Goal: Find specific page/section: Find specific page/section

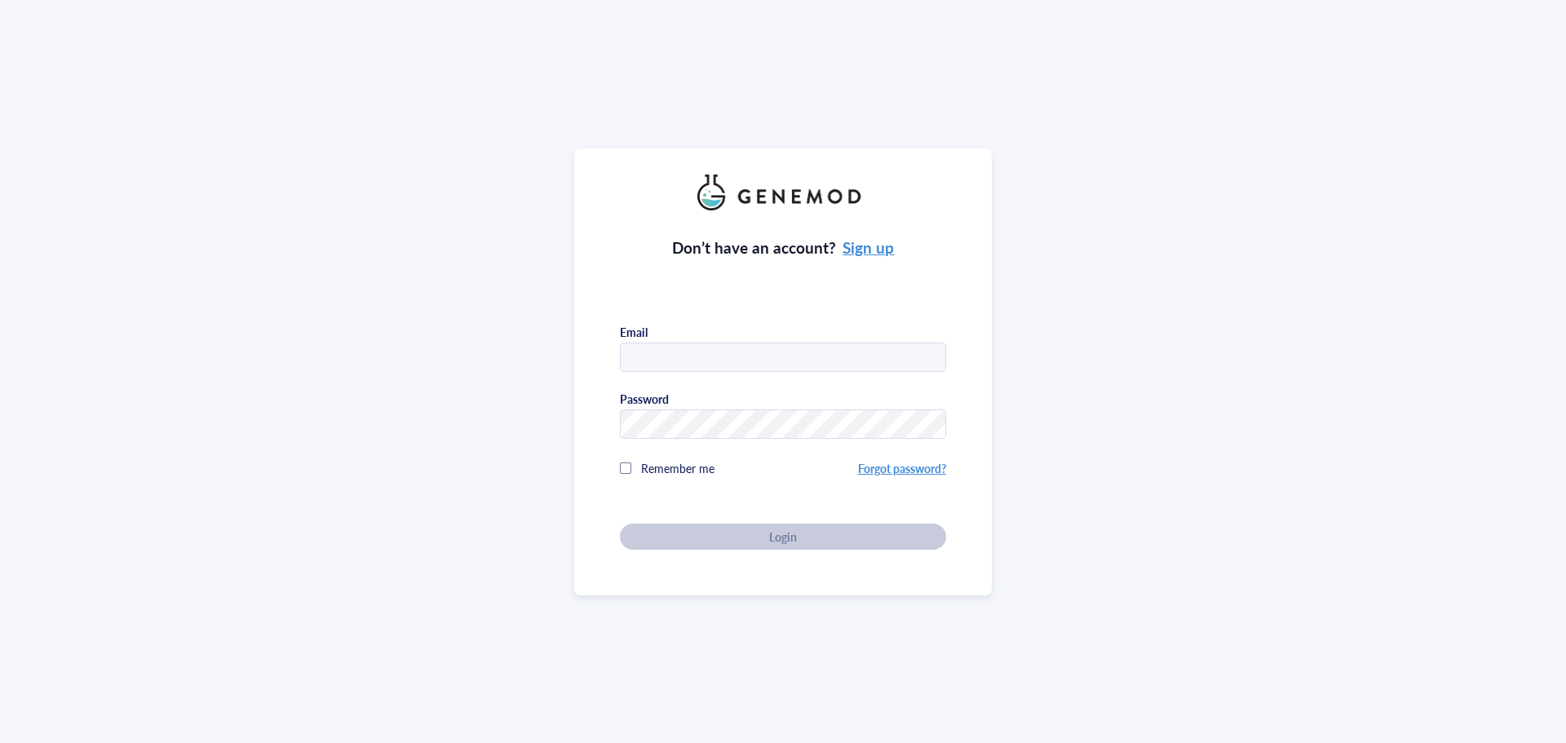
type input "p"
type input "[EMAIL_ADDRESS][DOMAIN_NAME]"
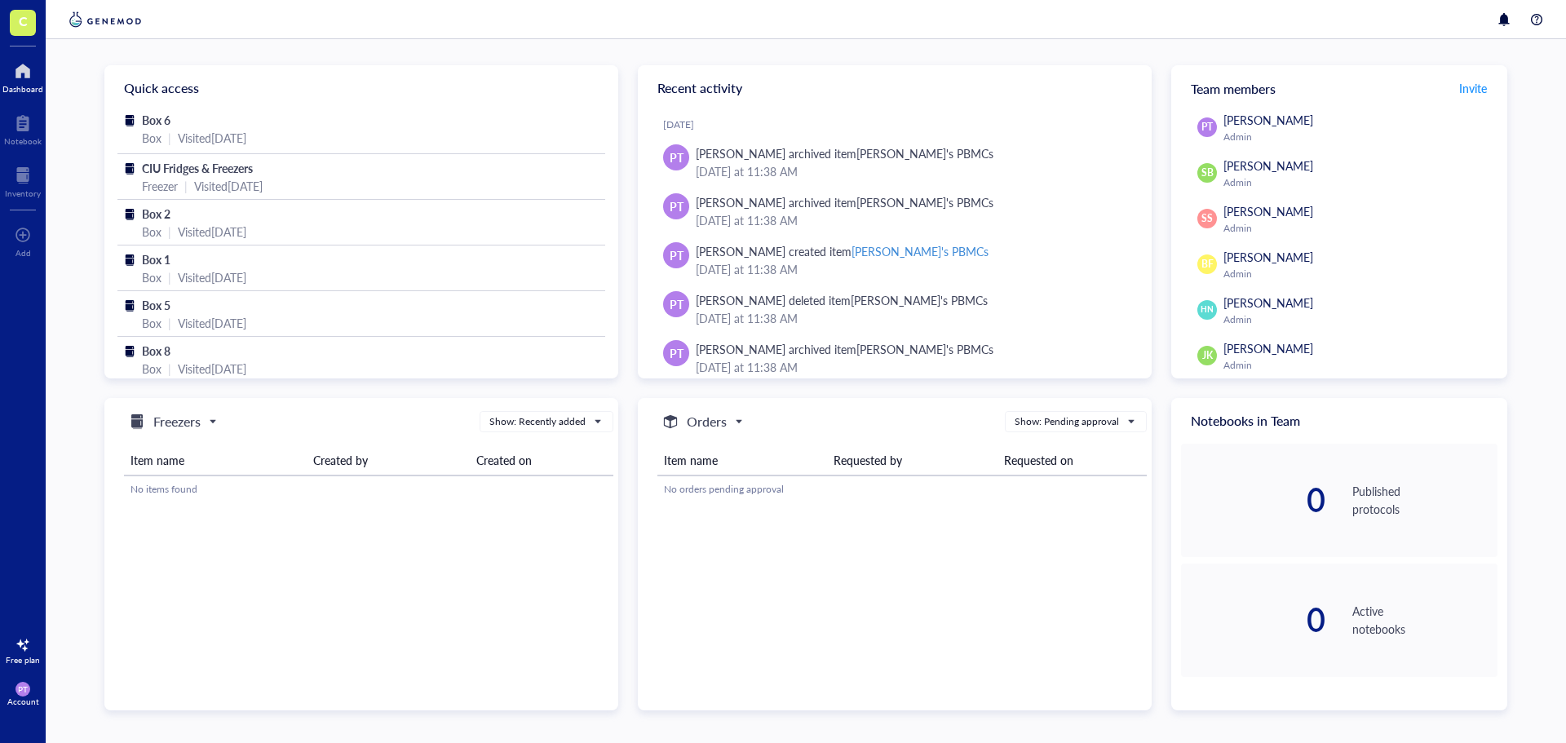
click at [33, 71] on div at bounding box center [22, 71] width 41 height 26
click at [238, 179] on div "Visited [DATE]" at bounding box center [228, 186] width 69 height 18
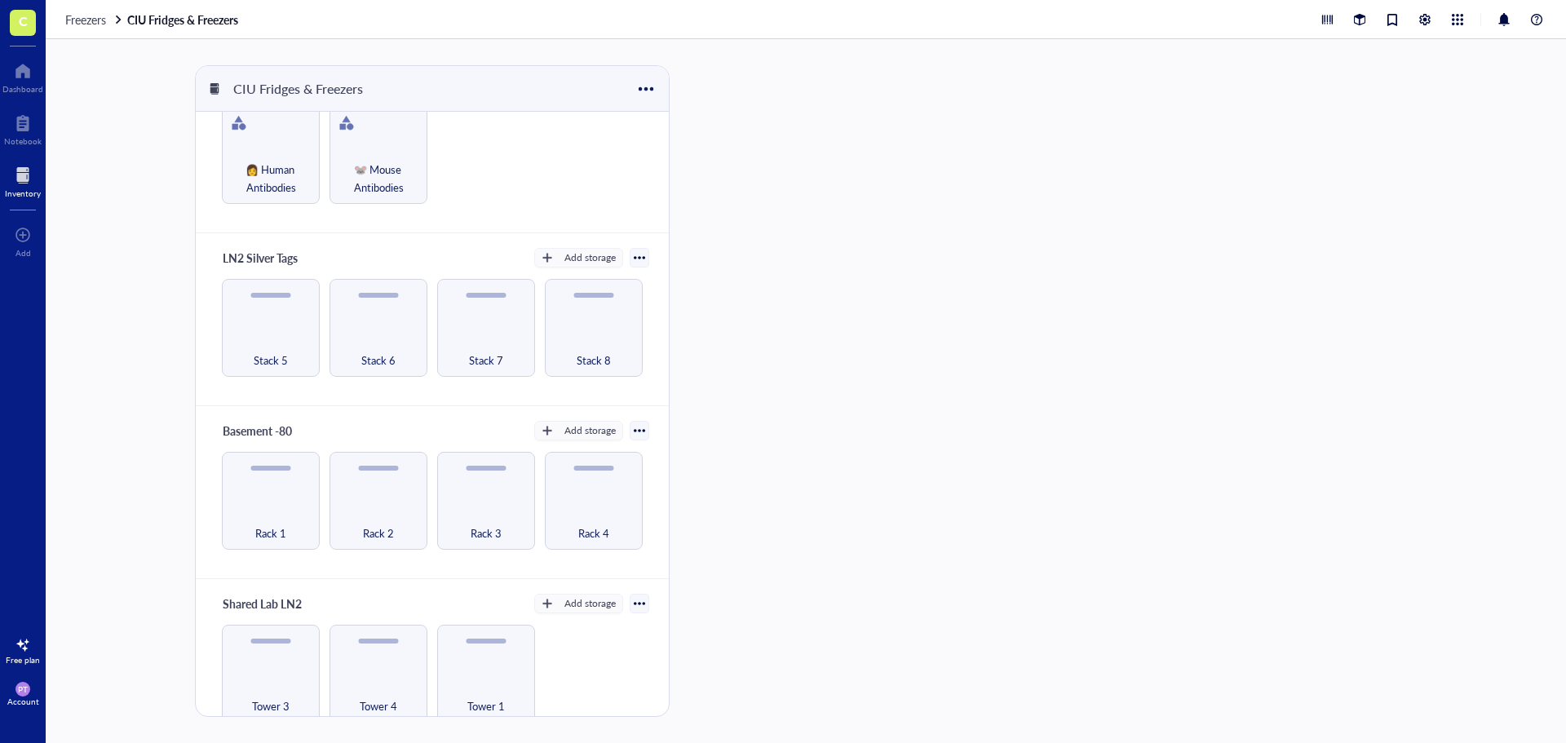
scroll to position [74, 0]
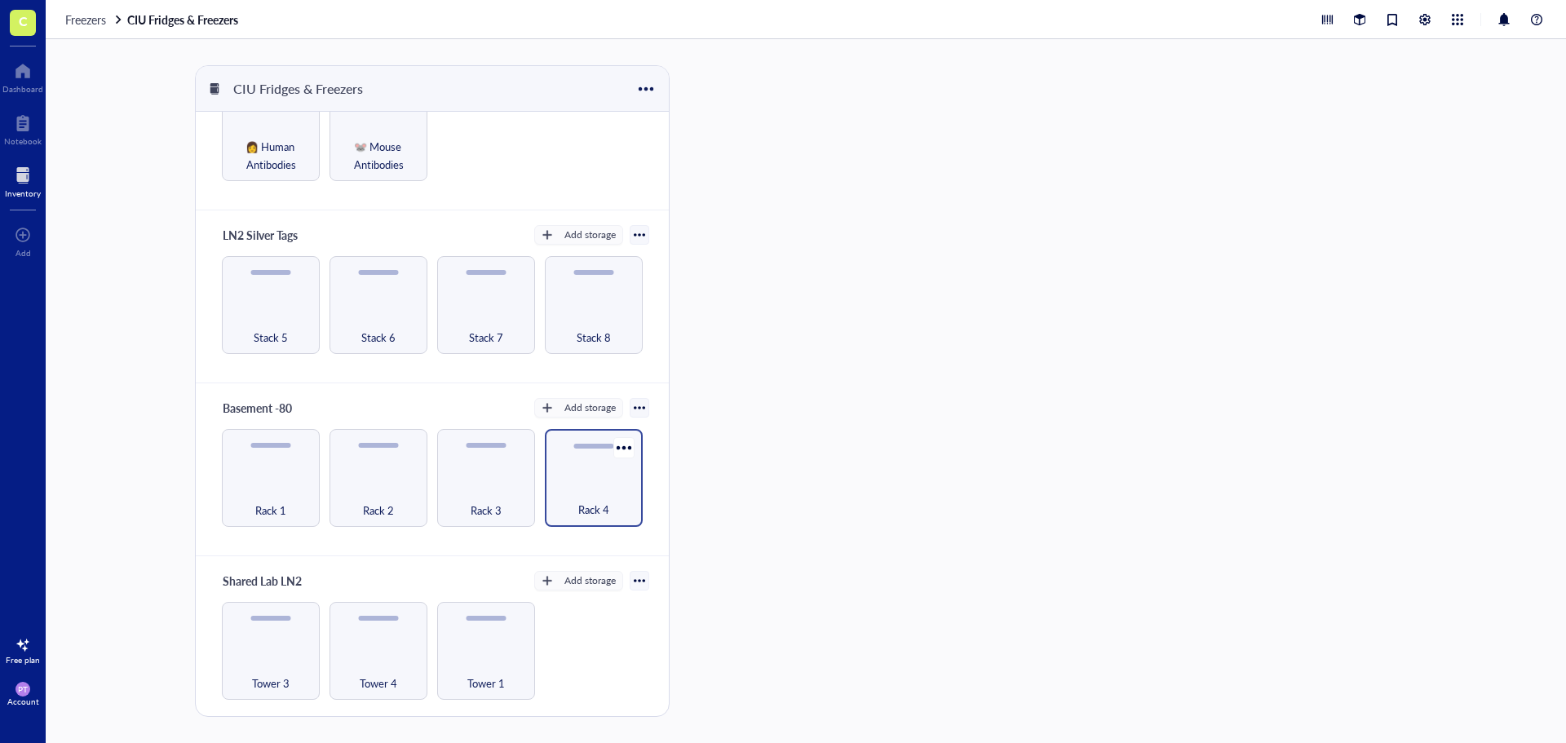
click at [567, 490] on div "Rack 4" at bounding box center [594, 501] width 82 height 36
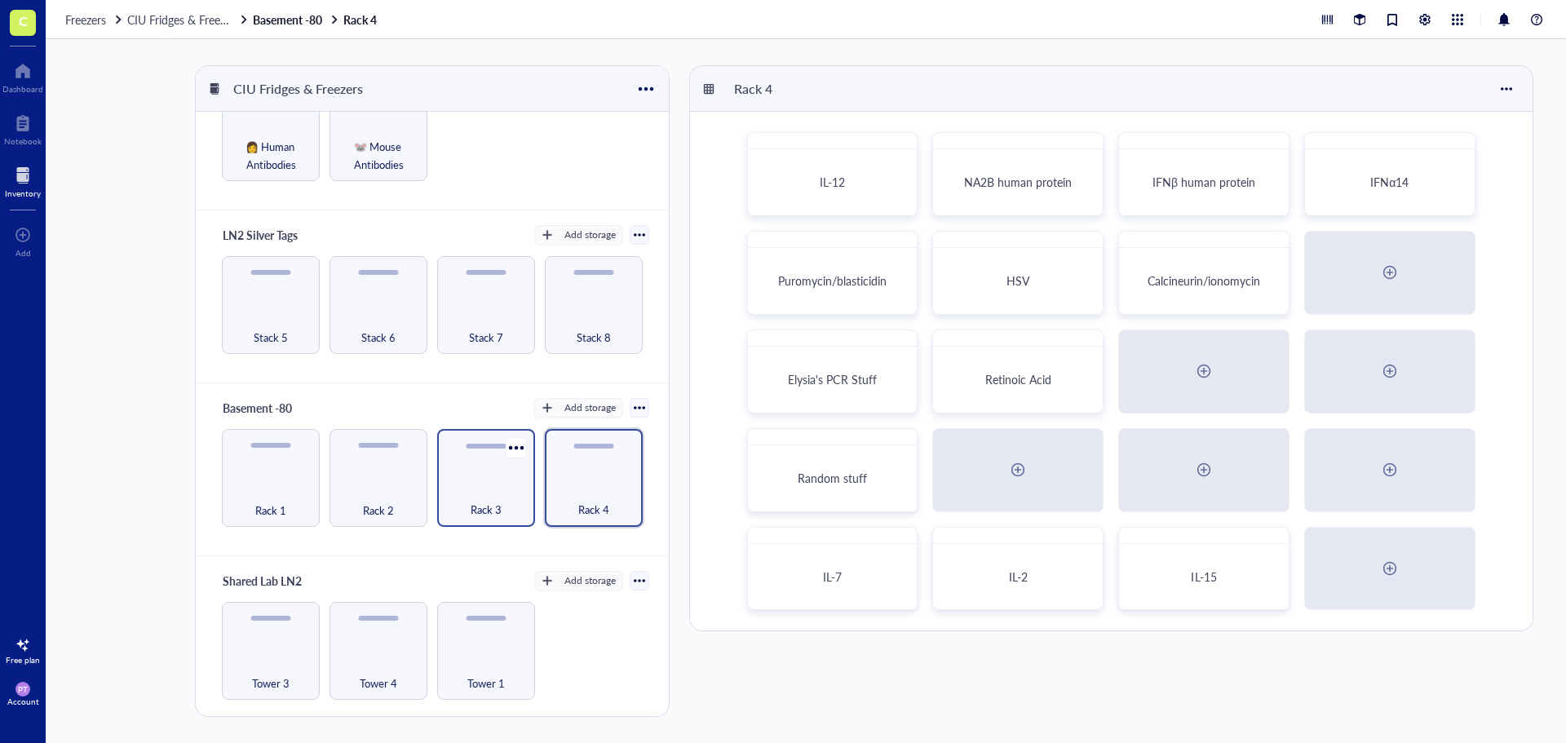
click at [466, 445] on div at bounding box center [486, 446] width 40 height 5
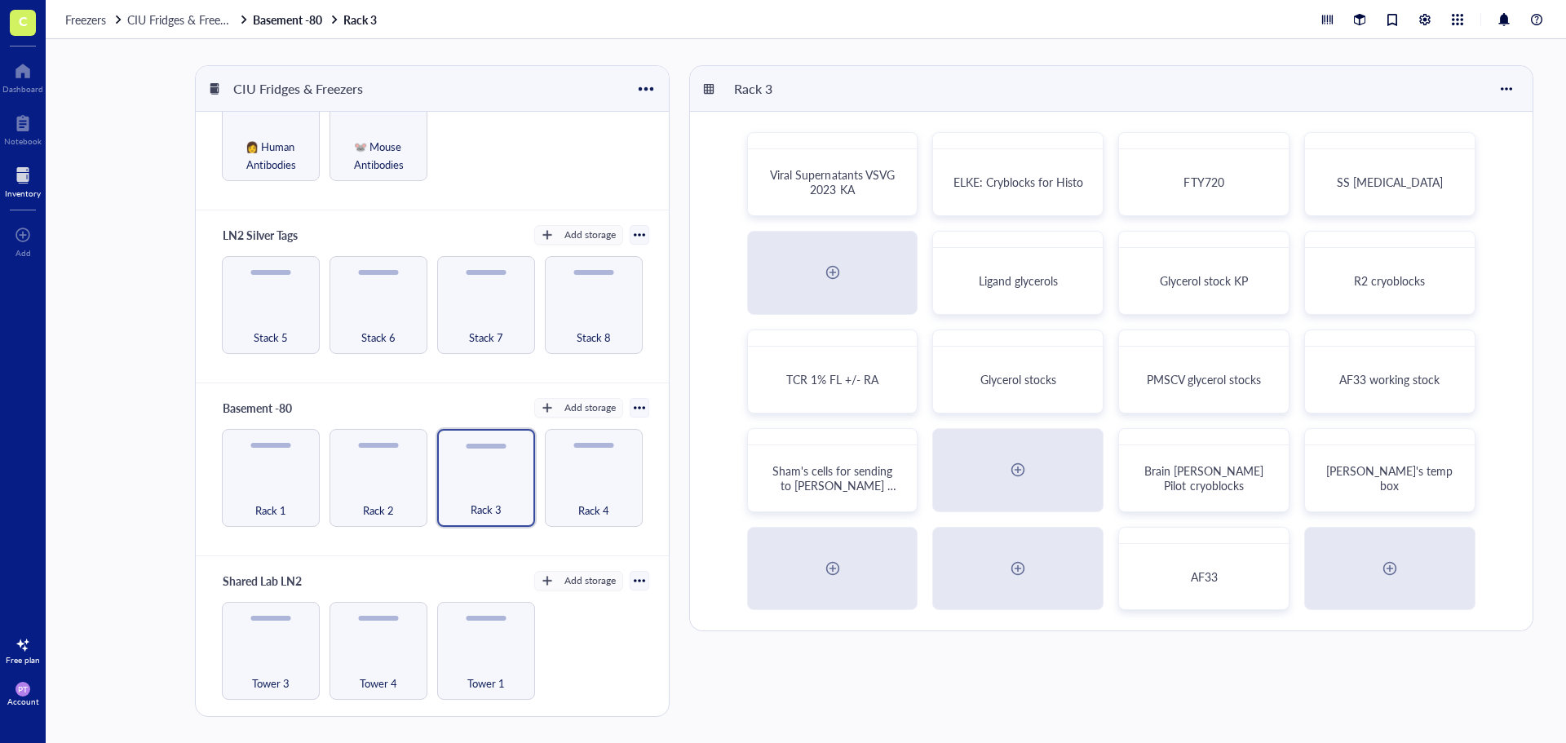
click at [322, 475] on div "Rack 1 Rack 2 Rack 3 Rack 4" at bounding box center [431, 478] width 433 height 98
click at [340, 475] on div "Rack 2" at bounding box center [378, 478] width 98 height 98
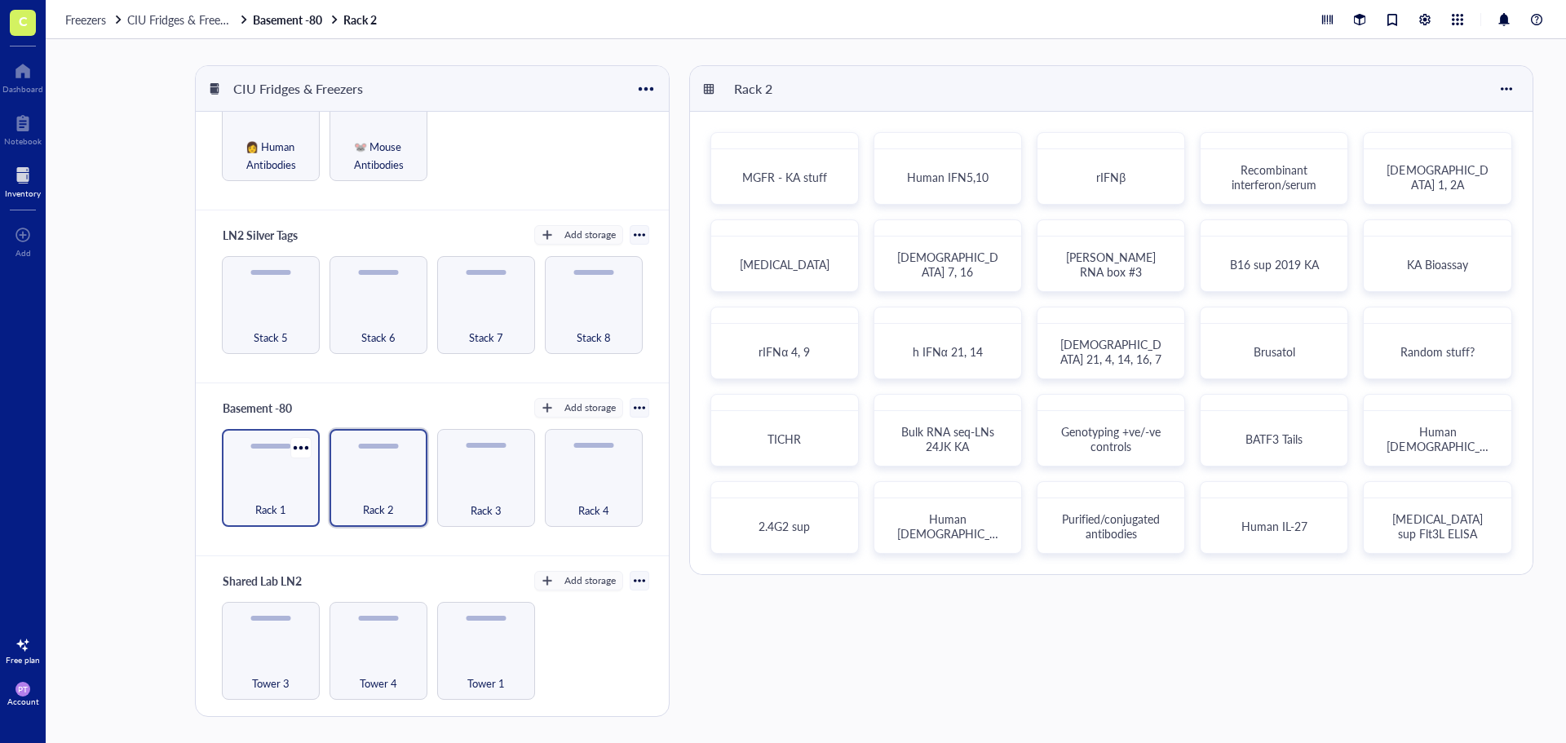
click at [280, 491] on div "Rack 1" at bounding box center [271, 501] width 82 height 36
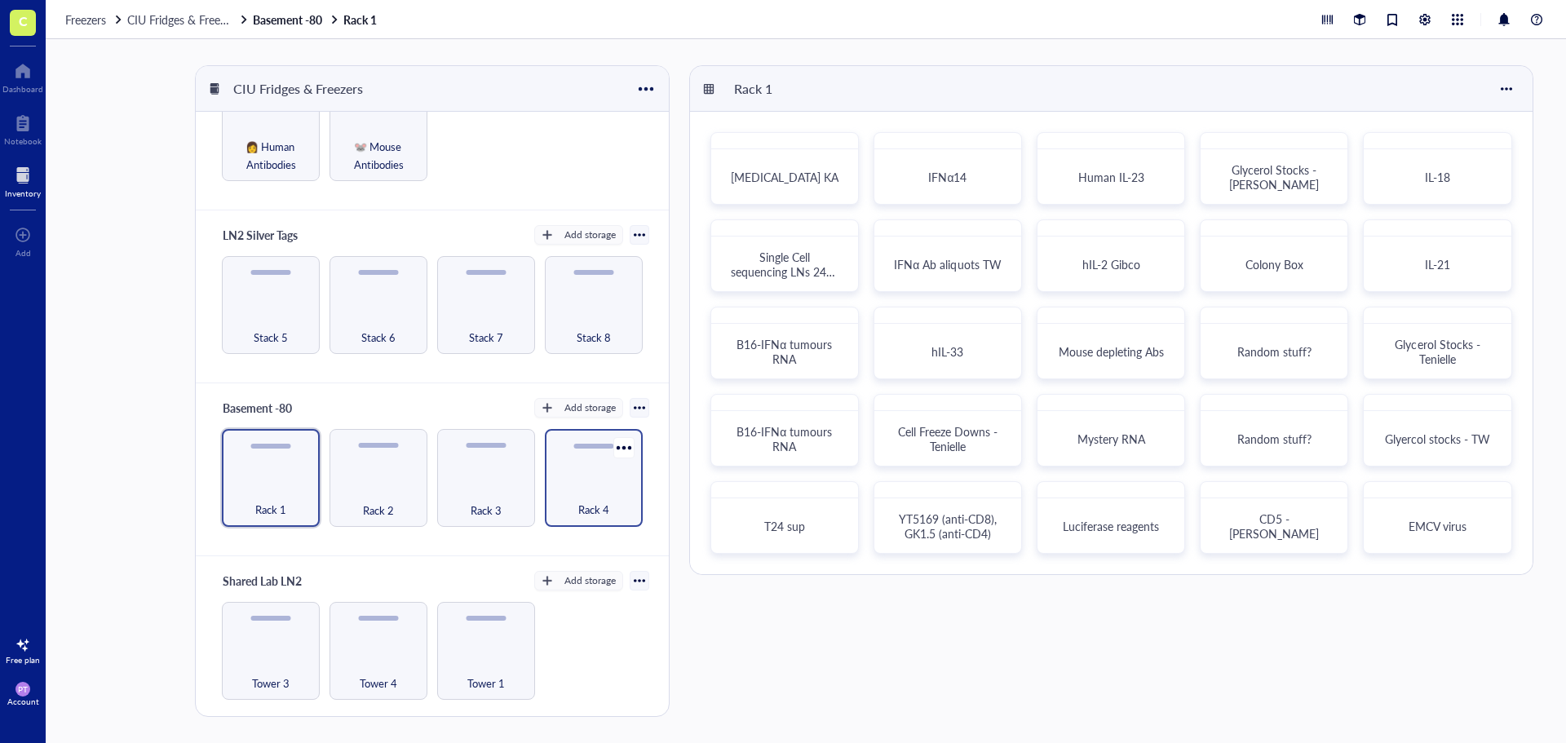
click at [562, 493] on div "Rack 4" at bounding box center [594, 501] width 82 height 36
